Goal: Book appointment/travel/reservation

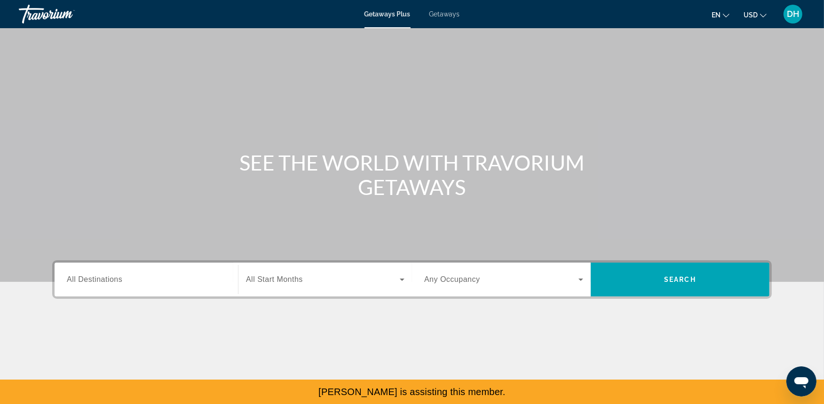
click at [437, 11] on span "Getaways" at bounding box center [444, 14] width 31 height 8
click at [168, 282] on input "Destination All Destinations" at bounding box center [146, 280] width 159 height 11
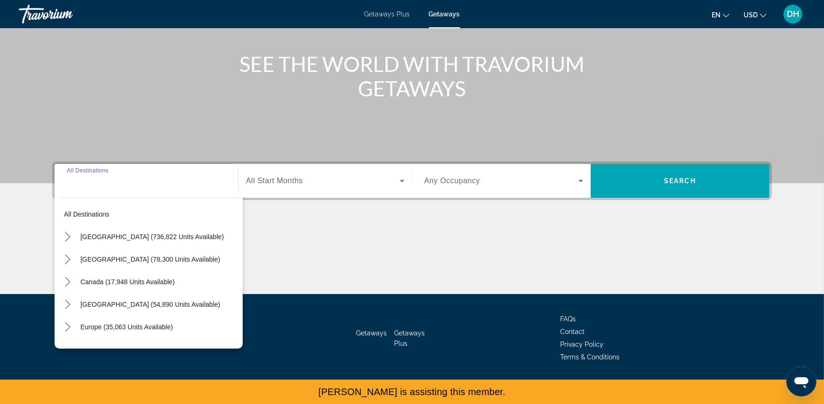
scroll to position [103, 0]
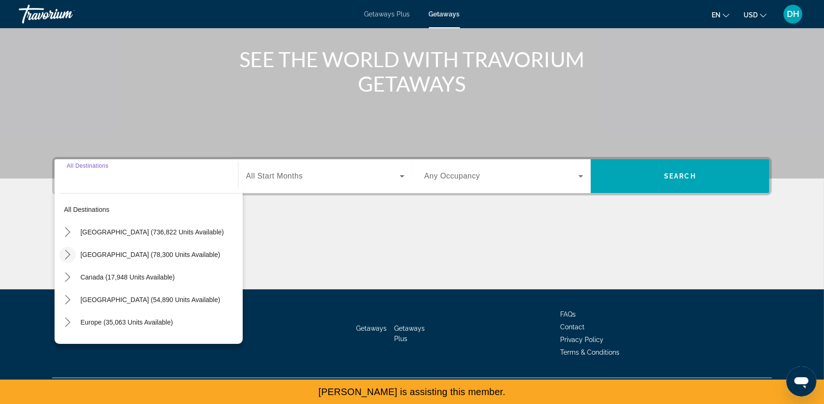
click at [64, 250] on icon "Toggle Mexico (78,300 units available) submenu" at bounding box center [67, 254] width 9 height 9
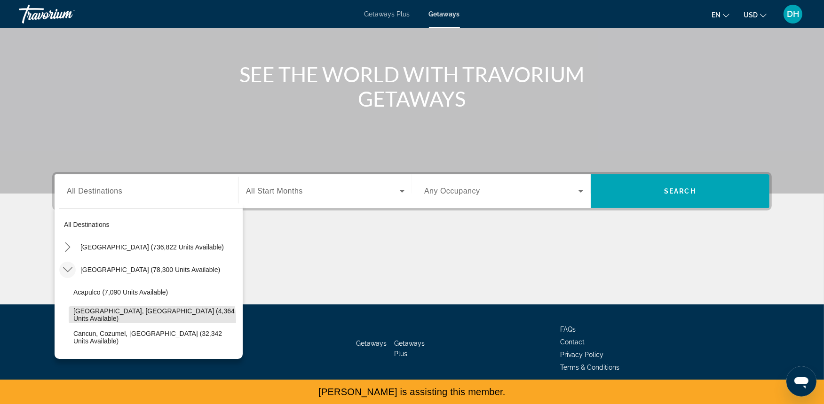
scroll to position [86, 0]
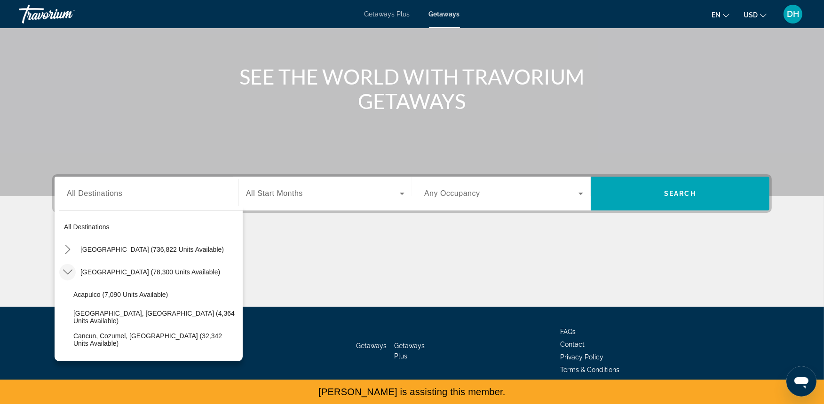
click at [71, 273] on icon "Toggle Mexico (78,300 units available) submenu" at bounding box center [67, 271] width 9 height 9
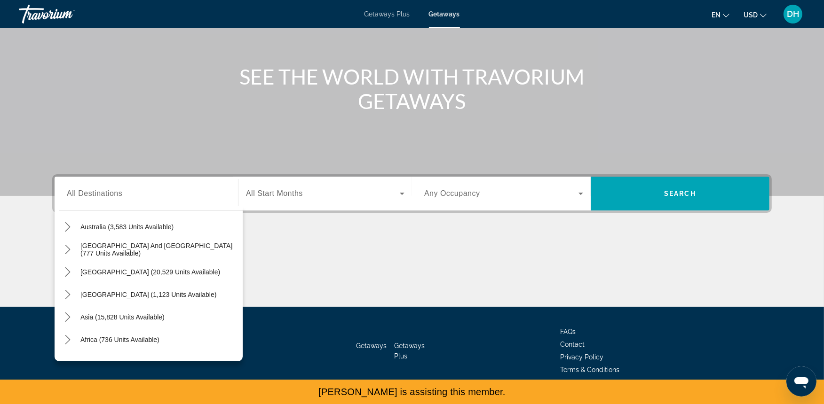
scroll to position [152, 0]
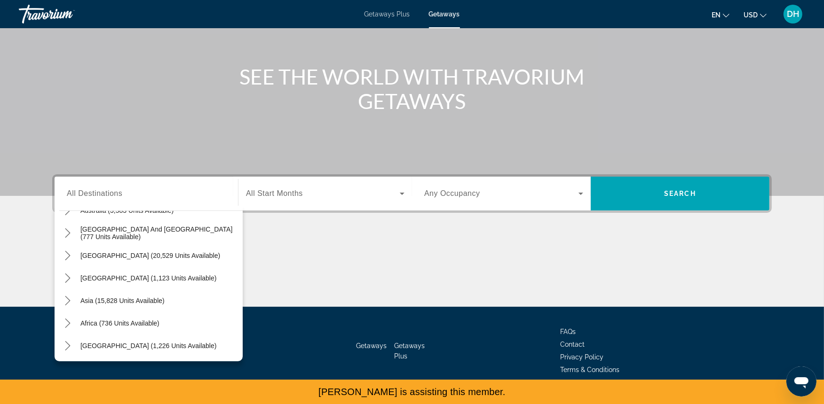
click at [285, 252] on div "Main content" at bounding box center [411, 271] width 719 height 71
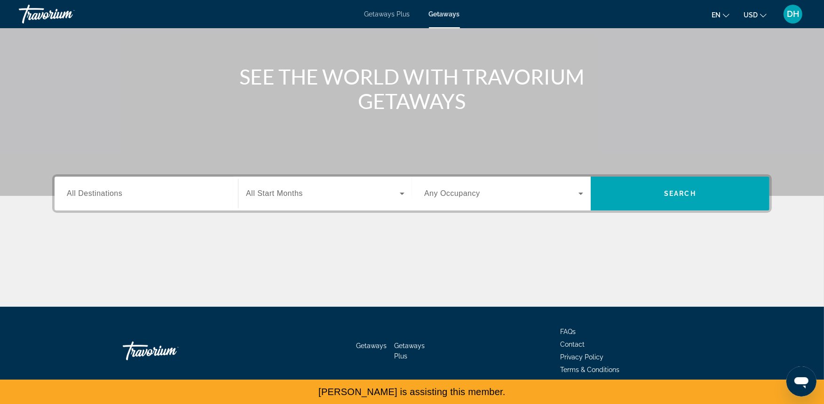
click at [141, 202] on div "Search widget" at bounding box center [146, 194] width 159 height 27
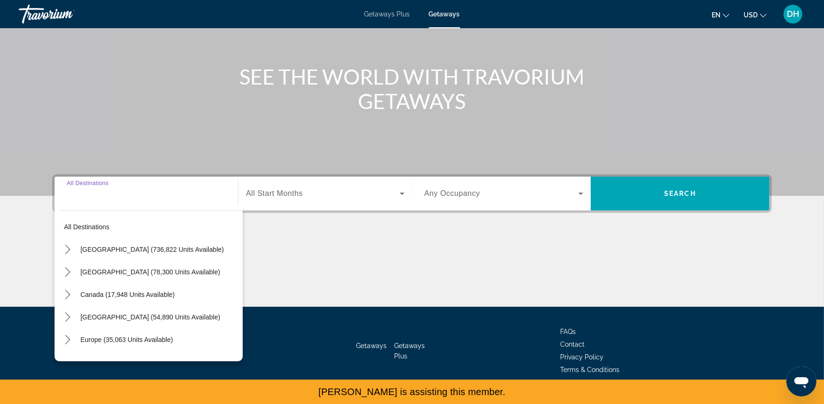
scroll to position [103, 0]
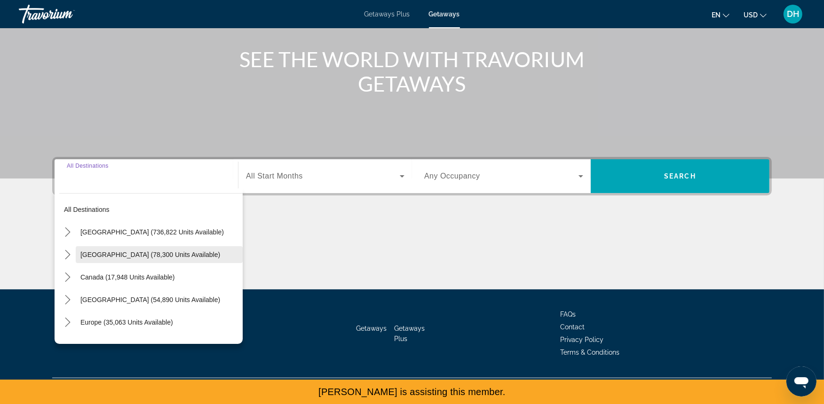
click at [84, 251] on span "[GEOGRAPHIC_DATA] (78,300 units available)" at bounding box center [150, 255] width 140 height 8
type input "**********"
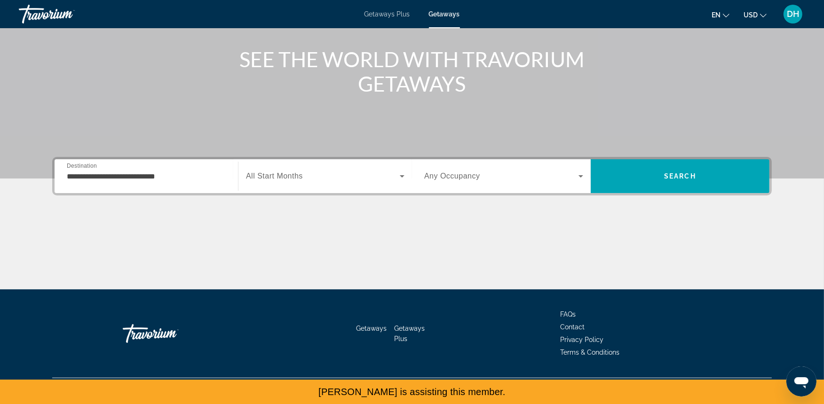
click at [283, 182] on div "Search widget" at bounding box center [325, 176] width 158 height 26
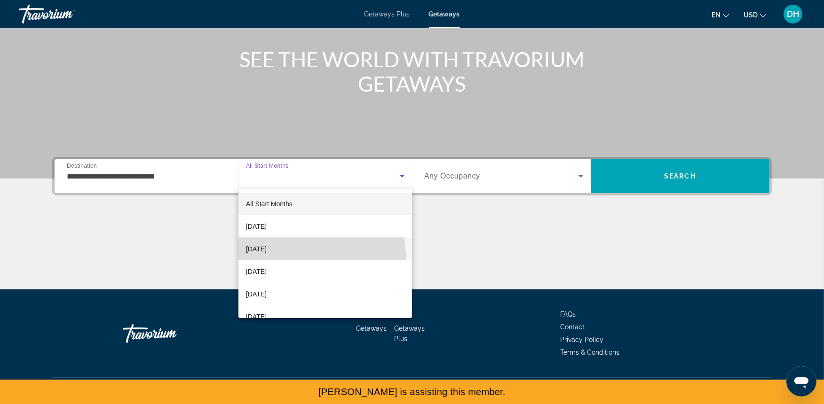
click at [300, 257] on mat-option "[DATE]" at bounding box center [324, 249] width 173 height 23
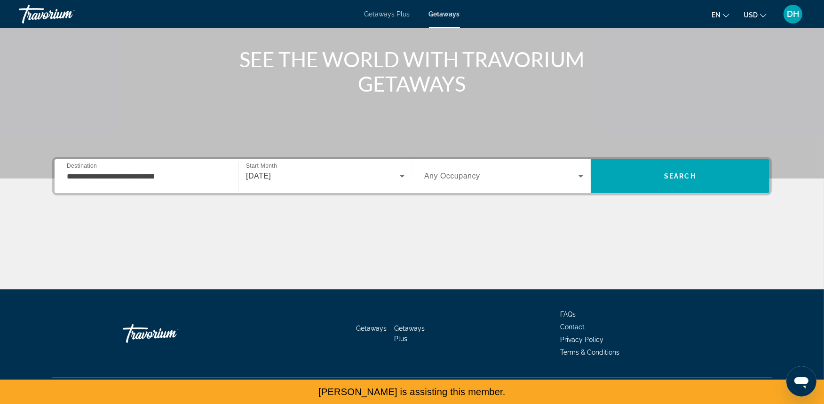
click at [470, 175] on span "Any Occupancy" at bounding box center [452, 176] width 56 height 8
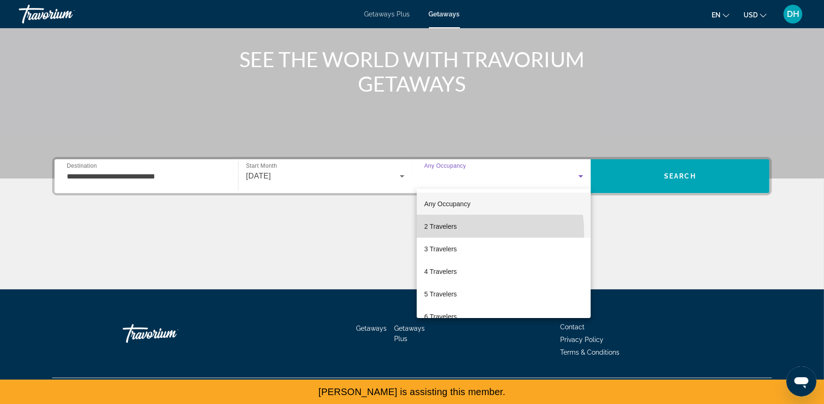
click at [444, 233] on mat-option "2 Travelers" at bounding box center [503, 226] width 174 height 23
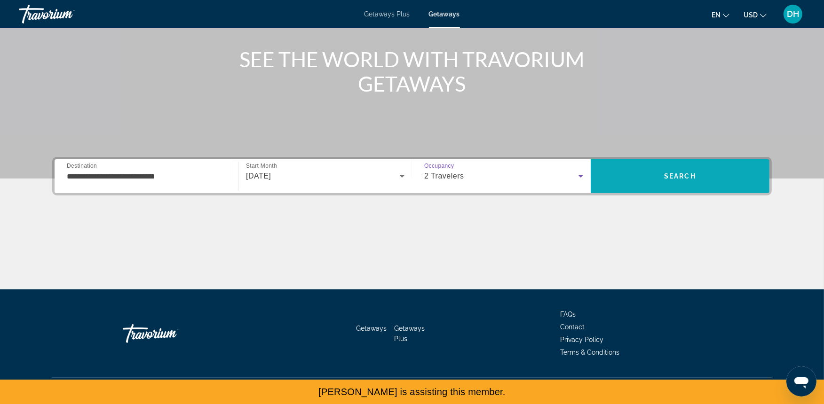
click at [654, 162] on span "Search" at bounding box center [679, 176] width 179 height 34
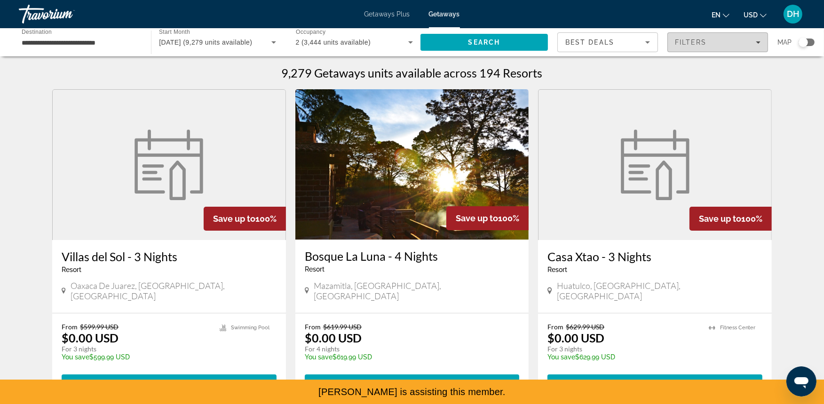
click at [710, 39] on div "Filters" at bounding box center [718, 43] width 86 height 8
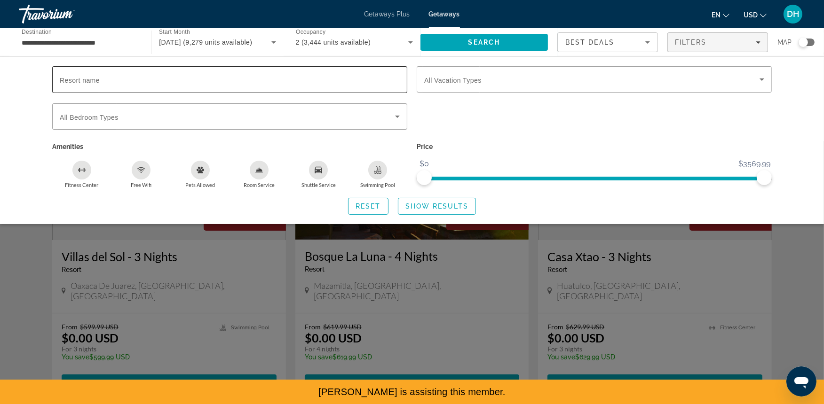
click at [114, 89] on div "Search widget" at bounding box center [230, 79] width 340 height 27
type input "*"
type input "****"
click at [426, 204] on span "Show Results" at bounding box center [436, 207] width 63 height 8
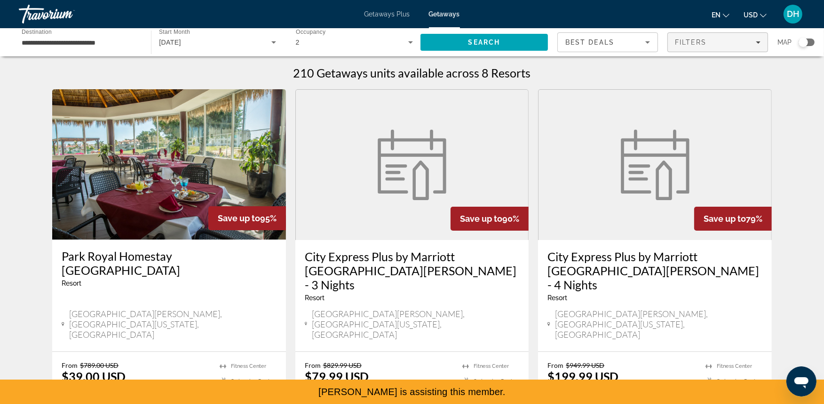
drag, startPoint x: 677, startPoint y: 39, endPoint x: 666, endPoint y: 39, distance: 10.8
click at [677, 39] on span "Filters" at bounding box center [691, 43] width 32 height 8
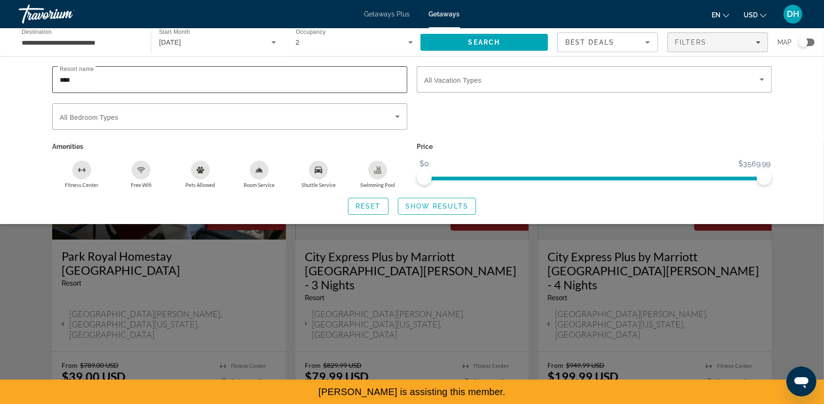
click at [109, 82] on input "****" at bounding box center [230, 79] width 340 height 11
type input "**********"
click at [433, 199] on span "Search widget" at bounding box center [436, 206] width 77 height 23
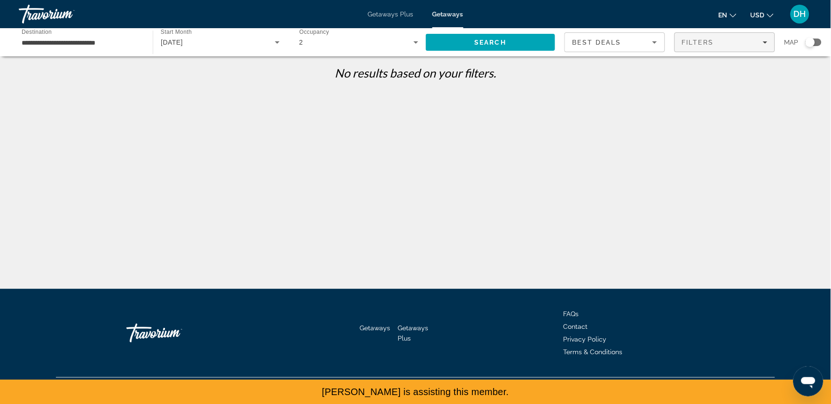
click at [687, 49] on span "Filters" at bounding box center [725, 42] width 100 height 23
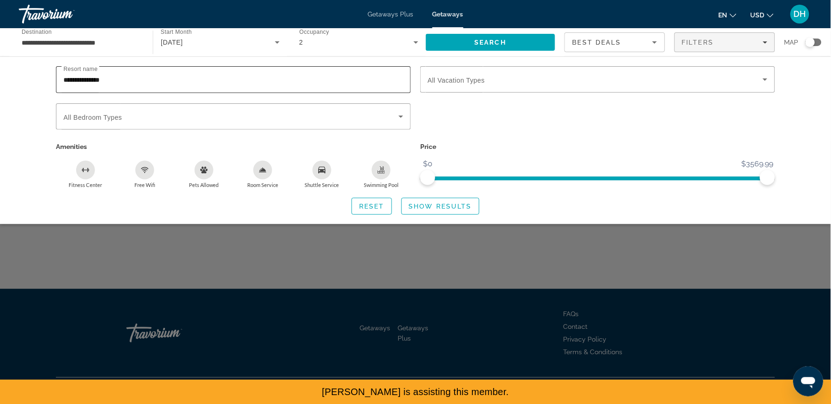
click at [189, 75] on input "**********" at bounding box center [233, 79] width 340 height 11
drag, startPoint x: 181, startPoint y: 80, endPoint x: 64, endPoint y: 84, distance: 117.1
click at [64, 84] on input "**********" at bounding box center [233, 79] width 340 height 11
type input "*****"
click at [441, 194] on div "Resort name ***** Vacation Types All Vacation Types Bedroom Types All Bedroom T…" at bounding box center [415, 140] width 757 height 149
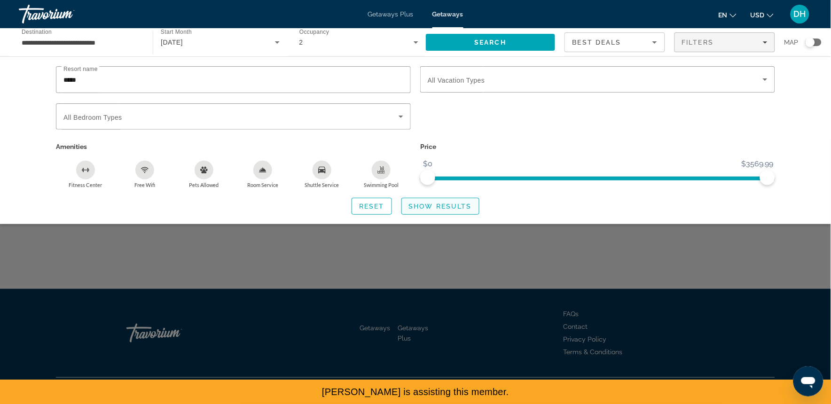
click at [440, 205] on span "Show Results" at bounding box center [440, 207] width 63 height 8
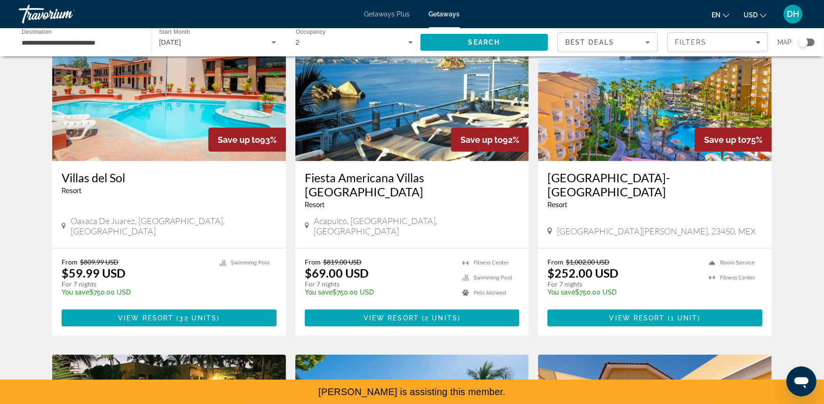
scroll to position [415, 0]
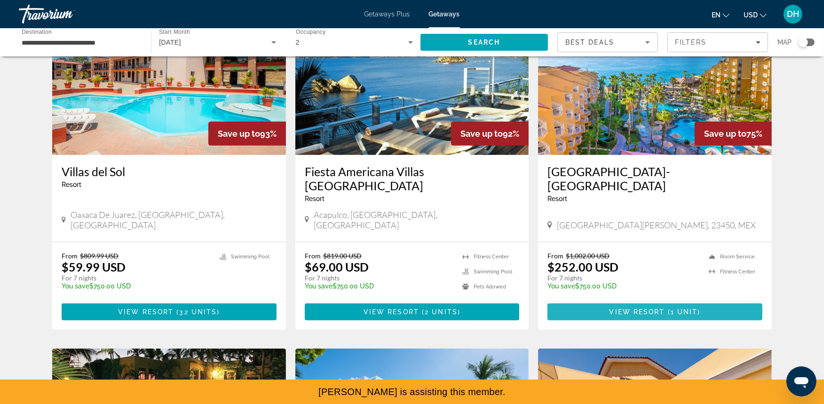
click at [636, 301] on span "Main content" at bounding box center [654, 312] width 215 height 23
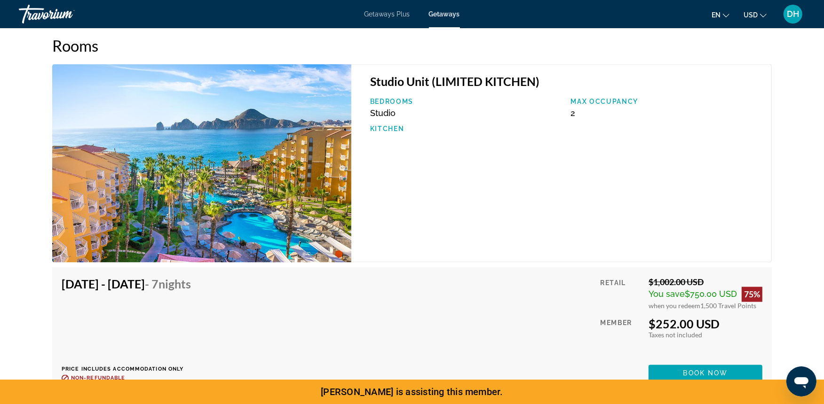
scroll to position [1562, 0]
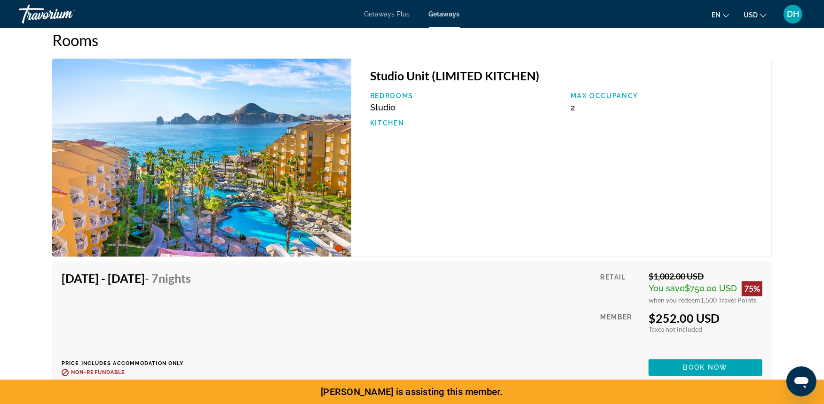
click at [313, 152] on img "Main content" at bounding box center [201, 158] width 299 height 198
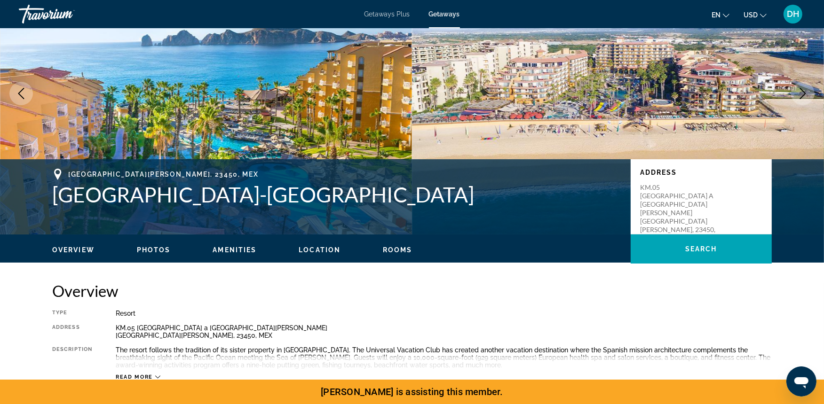
scroll to position [0, 0]
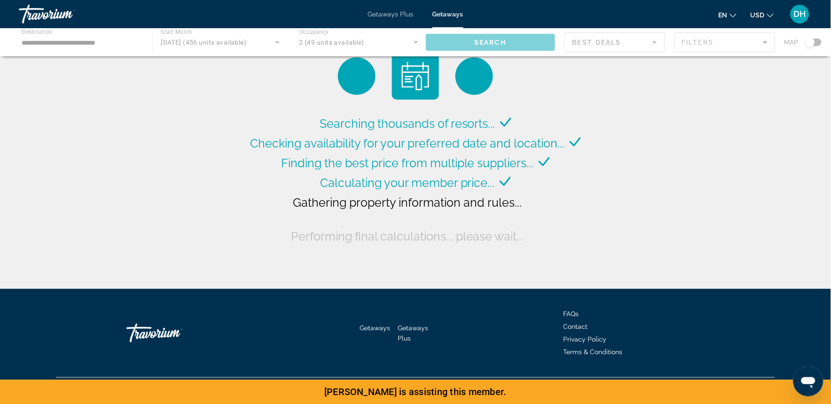
click at [702, 52] on div "Main content" at bounding box center [415, 42] width 831 height 28
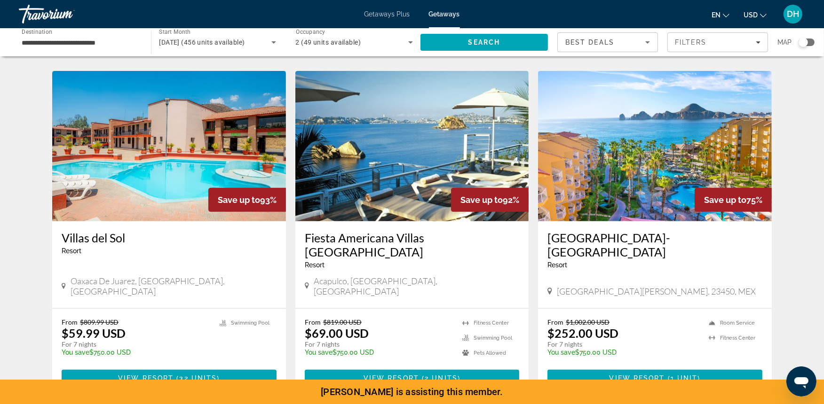
scroll to position [352, 0]
